Goal: Use online tool/utility: Utilize a website feature to perform a specific function

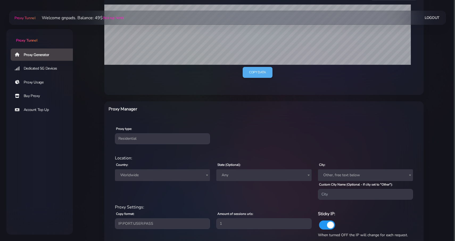
scroll to position [134, 0]
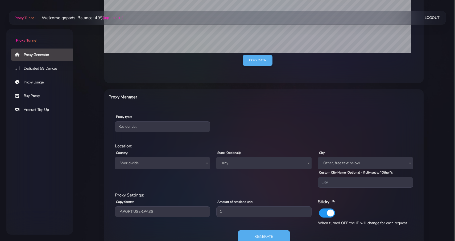
click at [144, 162] on span "Worldwide" at bounding box center [162, 162] width 89 height 7
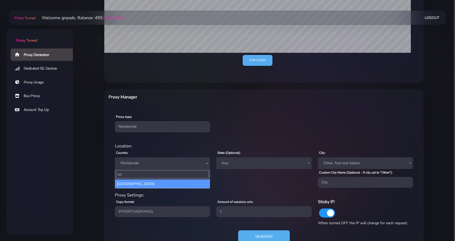
type input "sp"
select select "ES"
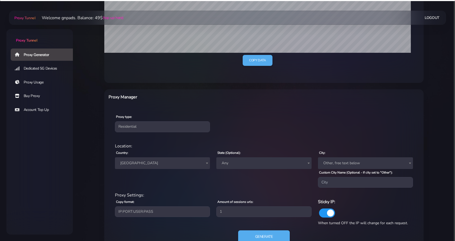
scroll to position [153, 0]
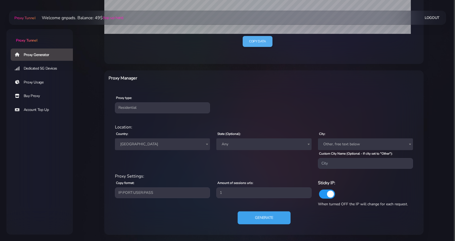
click at [256, 215] on button "Generate" at bounding box center [264, 217] width 53 height 13
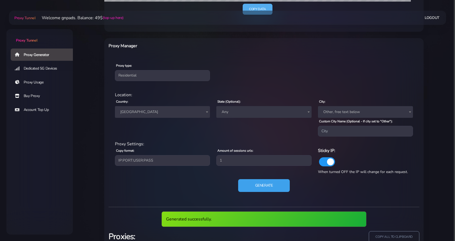
scroll to position [225, 0]
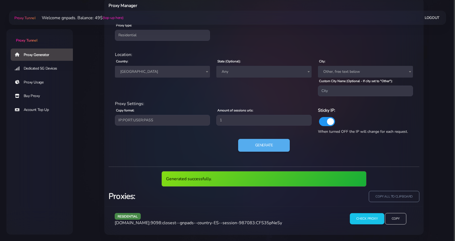
click at [363, 220] on input "Check Proxy" at bounding box center [367, 218] width 34 height 11
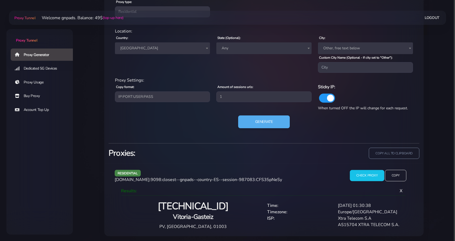
scroll to position [250, 0]
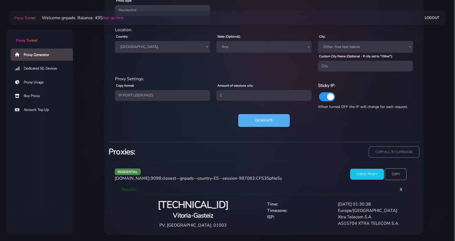
click at [399, 174] on input "Copy" at bounding box center [396, 174] width 22 height 12
click at [263, 125] on button "Generate" at bounding box center [264, 120] width 53 height 13
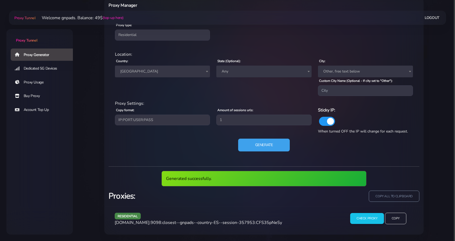
scroll to position [225, 0]
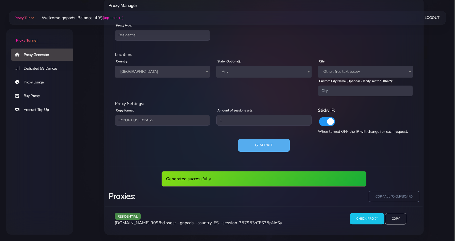
click at [372, 219] on input "Check Proxy" at bounding box center [367, 218] width 34 height 11
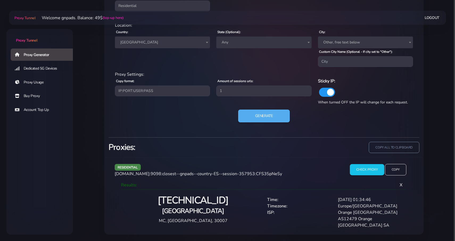
scroll to position [250, 0]
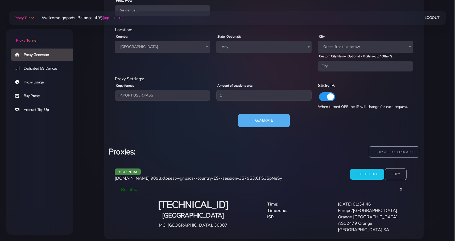
click at [401, 174] on input "Copy" at bounding box center [396, 174] width 22 height 12
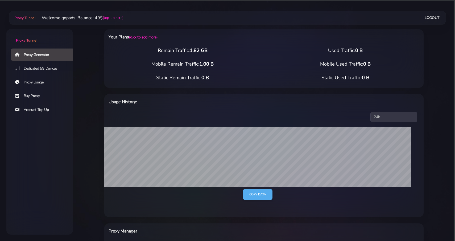
select select "ES"
